Goal: Check status: Check status

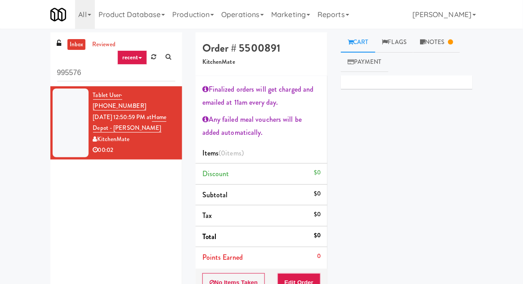
click at [155, 60] on link at bounding box center [154, 57] width 14 height 14
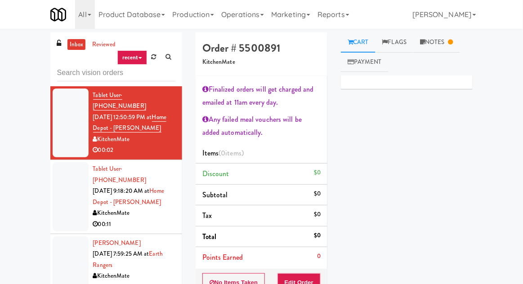
click at [152, 57] on icon at bounding box center [154, 57] width 5 height 6
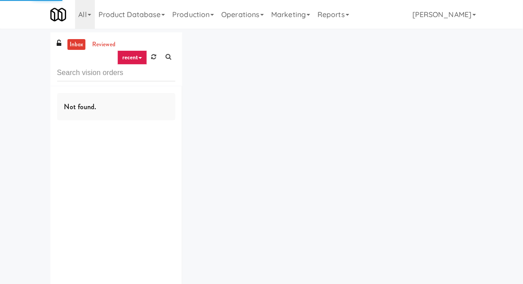
click at [17, 65] on div "inbox reviewed recent all unclear take inventory issue suspicious failed recent…" at bounding box center [261, 175] width 523 height 286
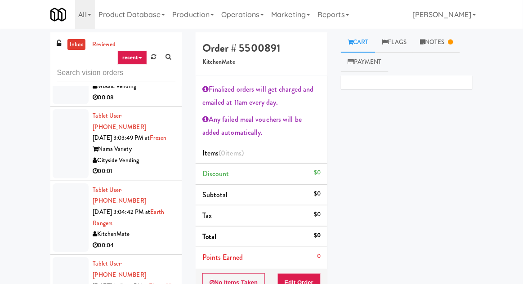
click at [64, 184] on div at bounding box center [71, 218] width 36 height 69
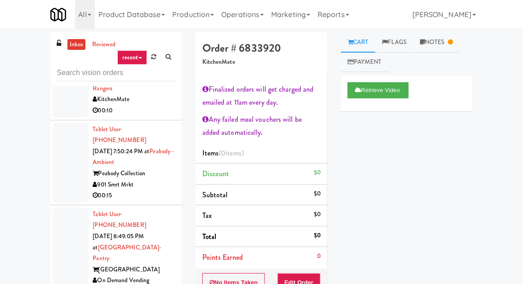
click at [67, 136] on div at bounding box center [71, 163] width 36 height 80
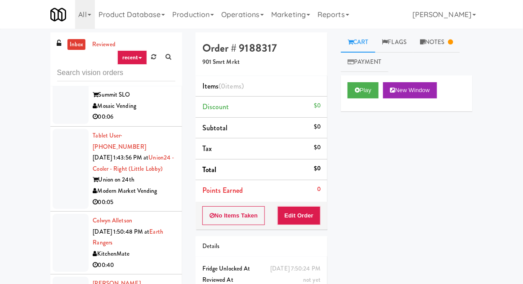
click at [66, 214] on div at bounding box center [71, 243] width 36 height 58
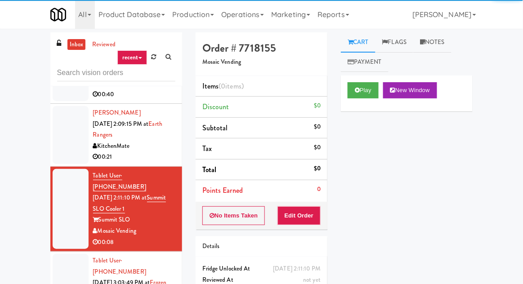
scroll to position [780, 0]
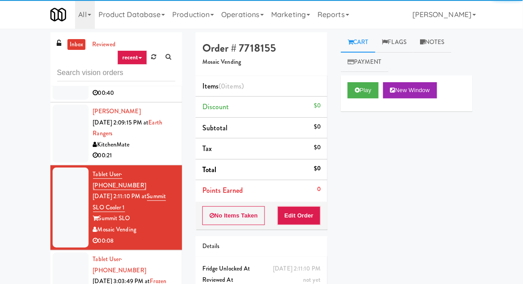
click at [76, 253] on div at bounding box center [71, 287] width 36 height 69
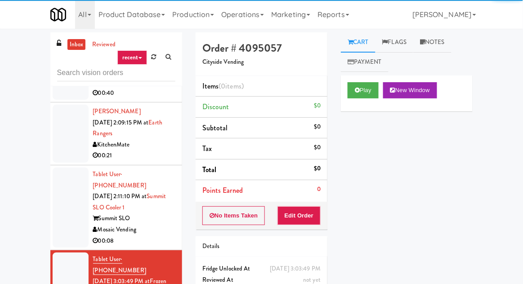
click at [66, 168] on div at bounding box center [71, 208] width 36 height 80
